Goal: Transaction & Acquisition: Purchase product/service

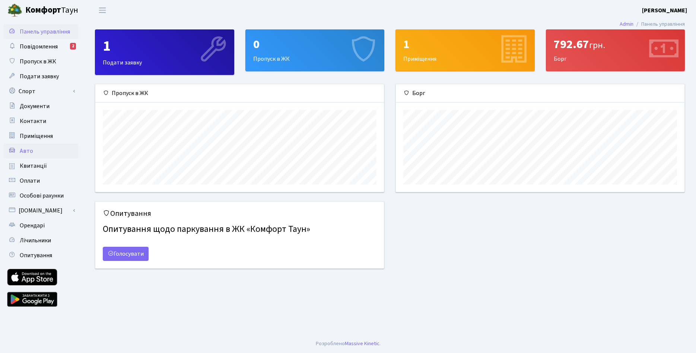
scroll to position [108, 289]
click at [34, 167] on span "Квитанції" at bounding box center [33, 166] width 27 height 8
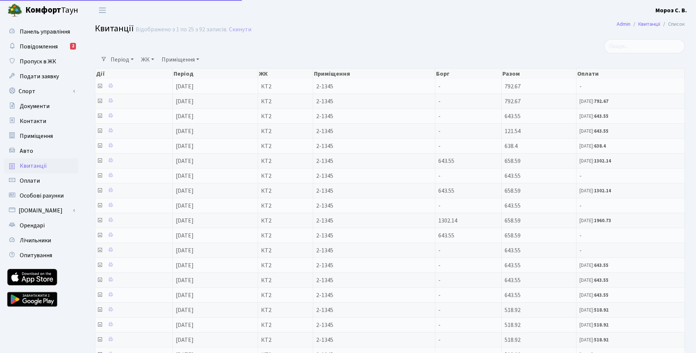
select select "25"
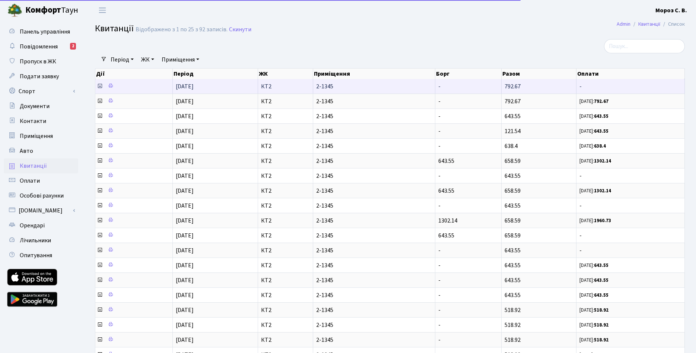
click at [100, 87] on icon at bounding box center [100, 86] width 6 height 6
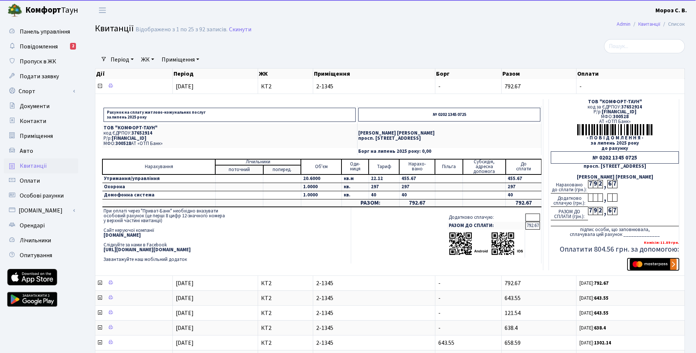
click at [649, 264] on img "submit" at bounding box center [653, 264] width 47 height 11
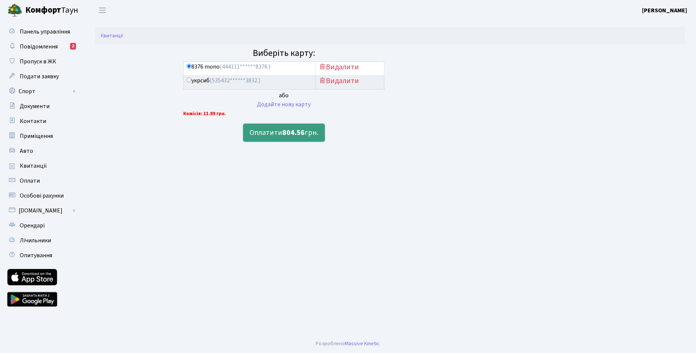
click at [279, 133] on button "Оплатити 804.56 грн." at bounding box center [284, 133] width 82 height 18
